Goal: Information Seeking & Learning: Learn about a topic

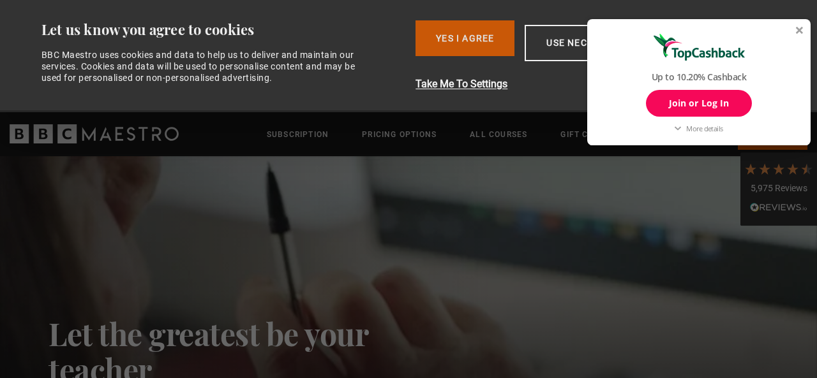
click at [480, 30] on button "Yes I Agree" at bounding box center [464, 38] width 99 height 36
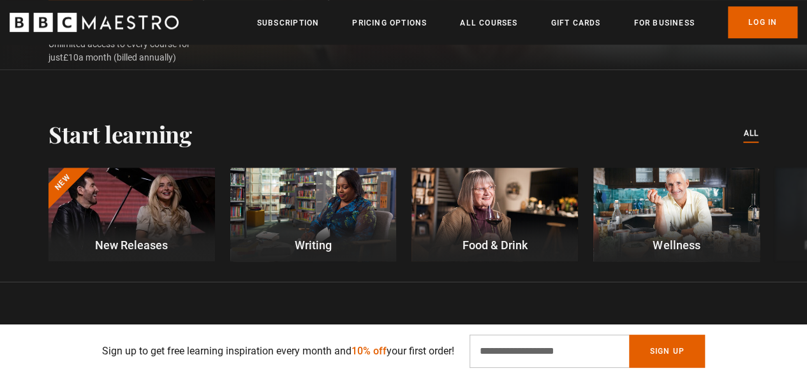
scroll to position [0, 162]
click at [752, 135] on link "All courses" at bounding box center [750, 134] width 15 height 14
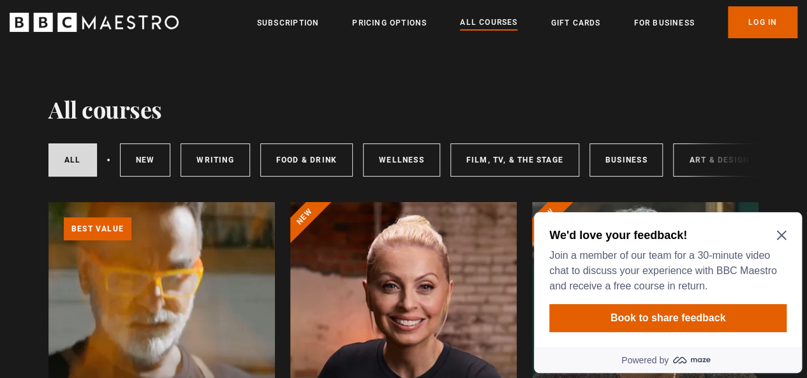
click at [784, 235] on icon "Close Maze Prompt" at bounding box center [781, 235] width 10 height 10
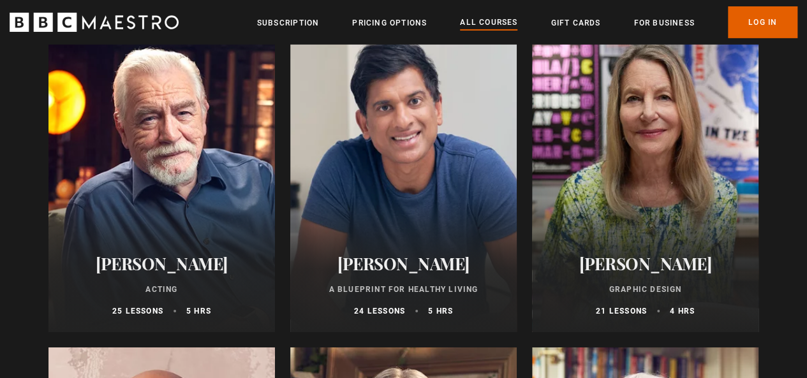
scroll to position [2169, 0]
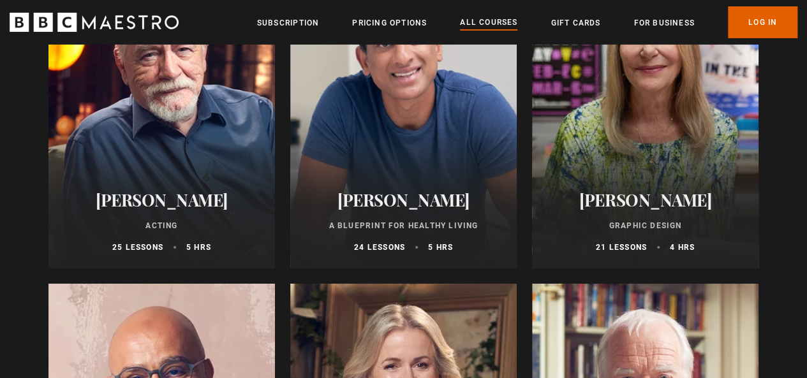
click at [412, 210] on h2 "[PERSON_NAME]" at bounding box center [404, 200] width 196 height 20
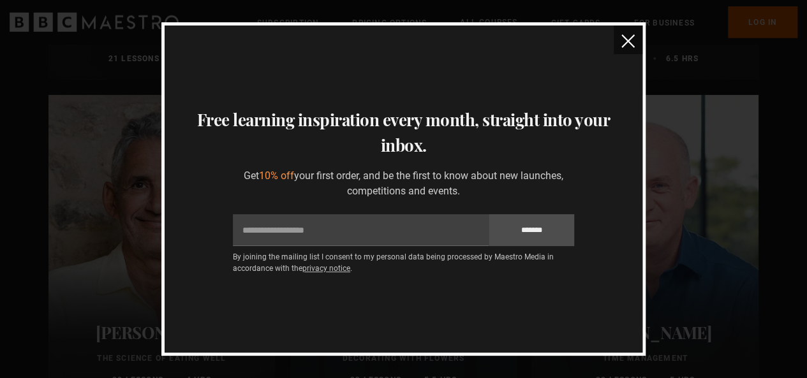
scroll to position [1531, 0]
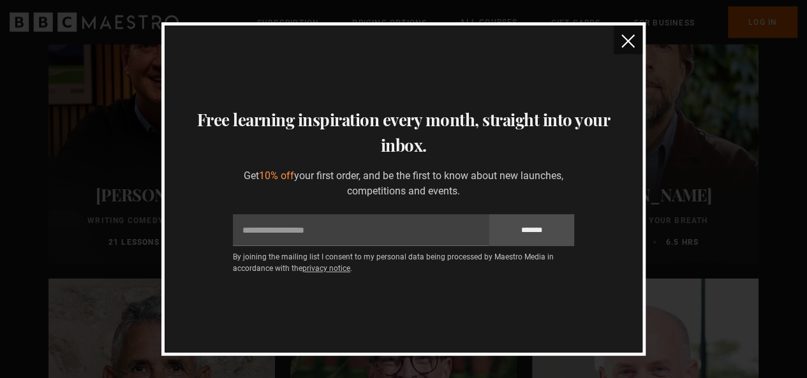
click at [623, 43] on img "close" at bounding box center [627, 40] width 13 height 13
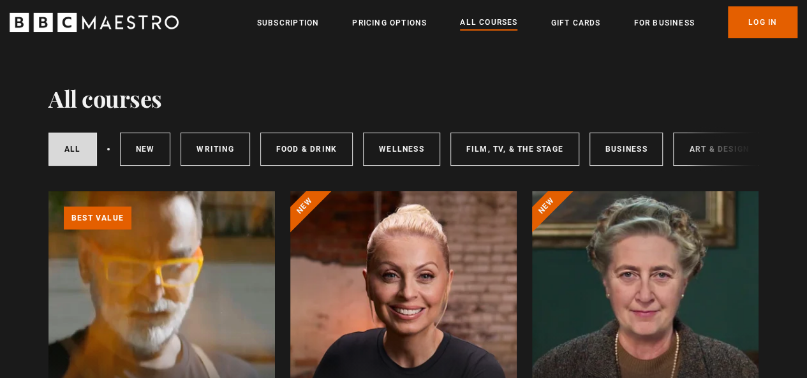
scroll to position [0, 0]
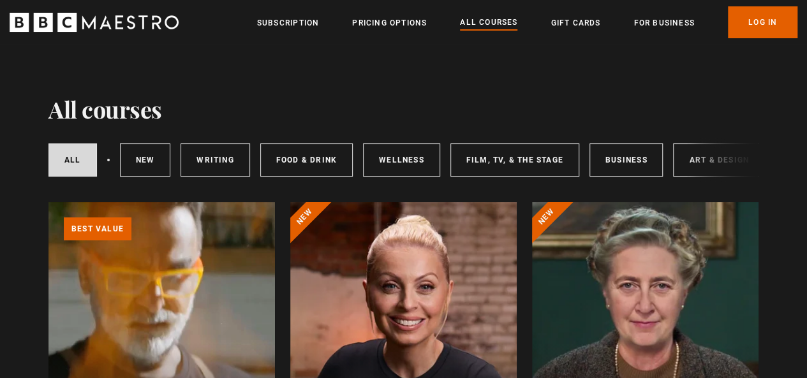
click at [711, 160] on div "All courses New courses Writing Food & Drink Wellness Film, TV, & The Stage Bus…" at bounding box center [403, 159] width 710 height 43
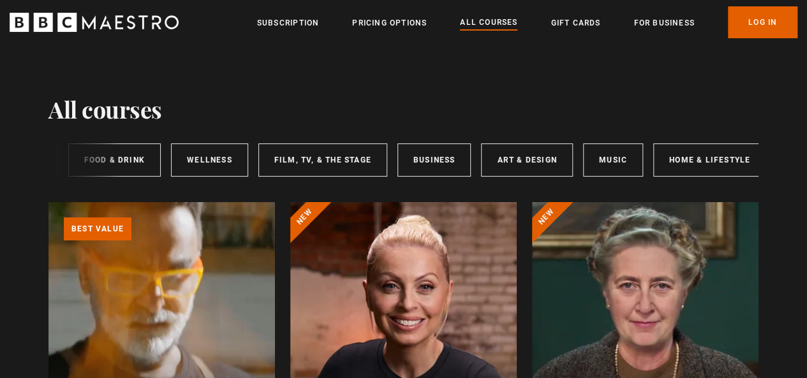
scroll to position [0, 201]
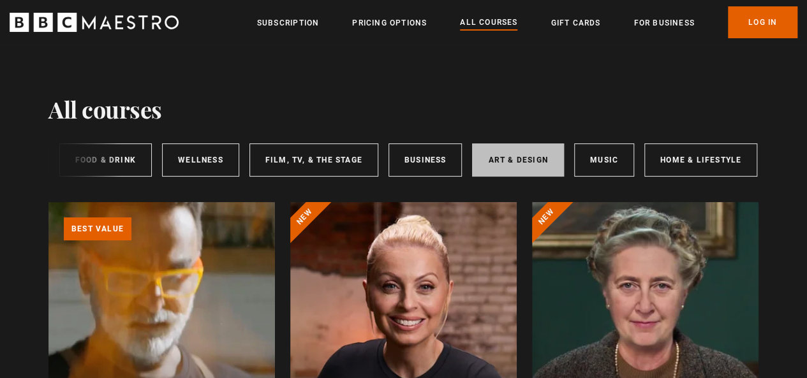
click at [514, 159] on link "Art & Design" at bounding box center [517, 160] width 91 height 33
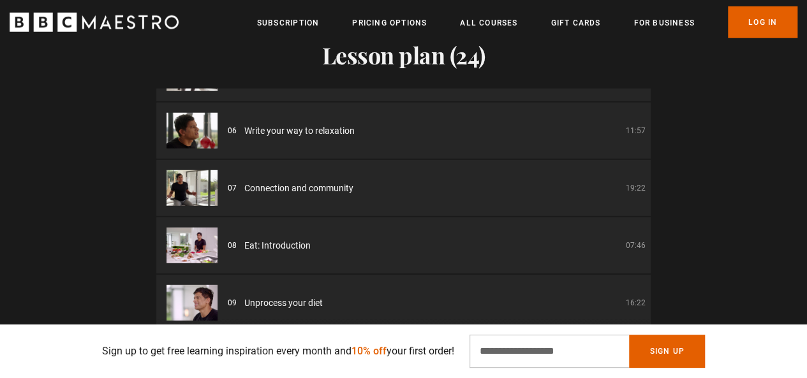
scroll to position [128, 0]
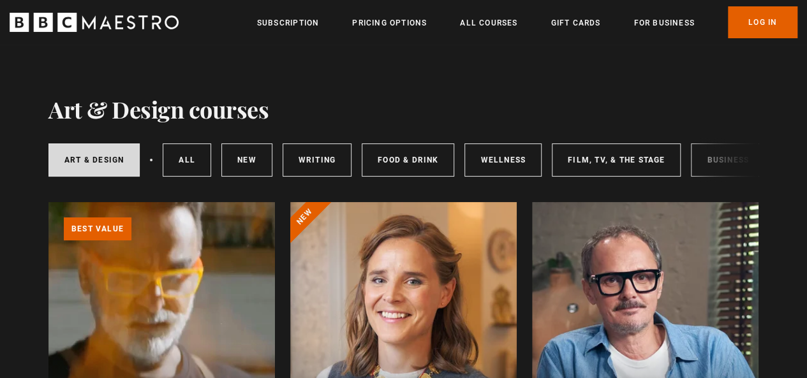
scroll to position [0, 201]
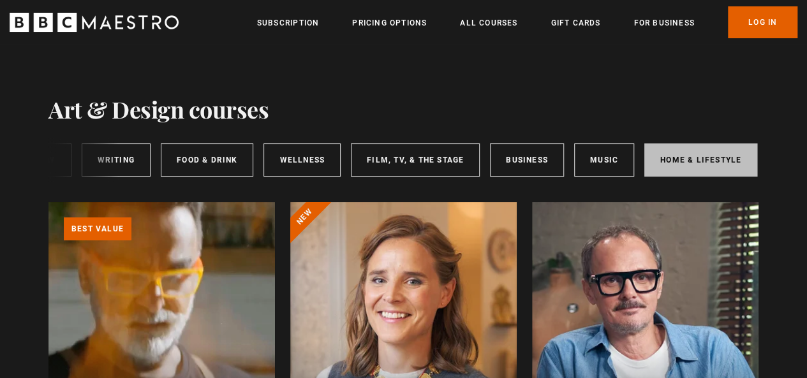
click at [667, 152] on link "Home & Lifestyle" at bounding box center [700, 160] width 113 height 33
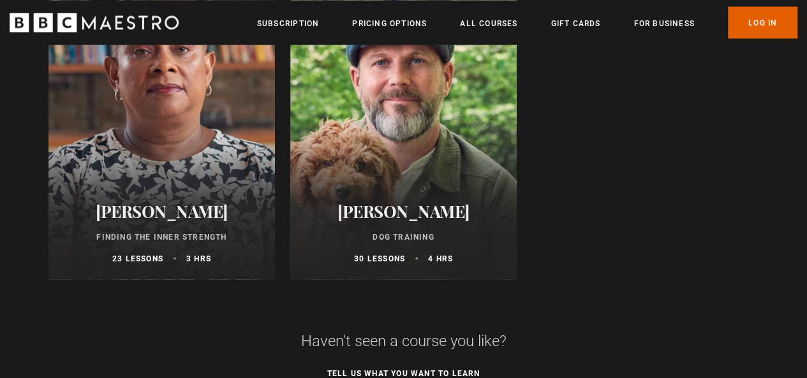
scroll to position [1212, 0]
